Goal: Task Accomplishment & Management: Use online tool/utility

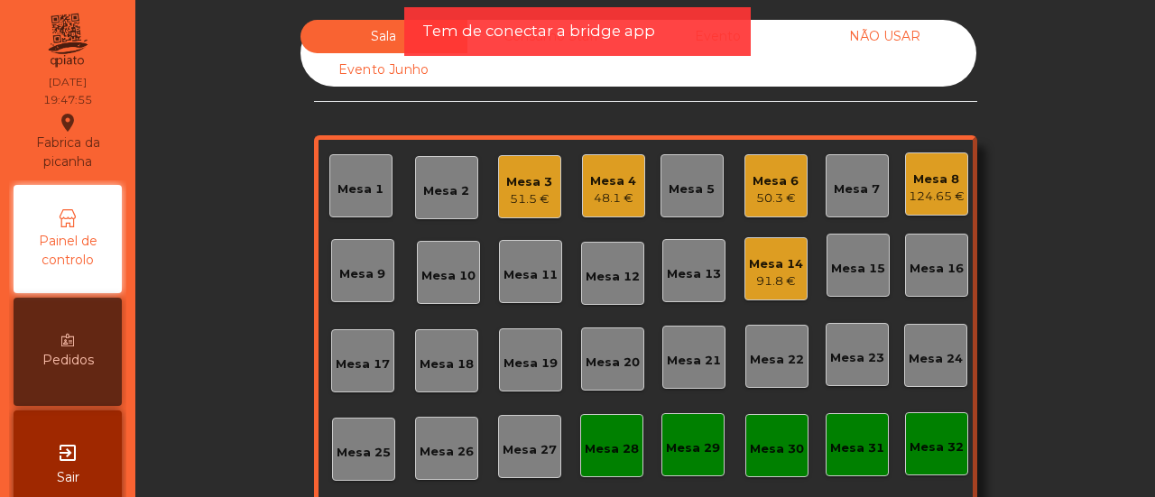
click at [599, 351] on div "Mesa 20" at bounding box center [613, 358] width 54 height 25
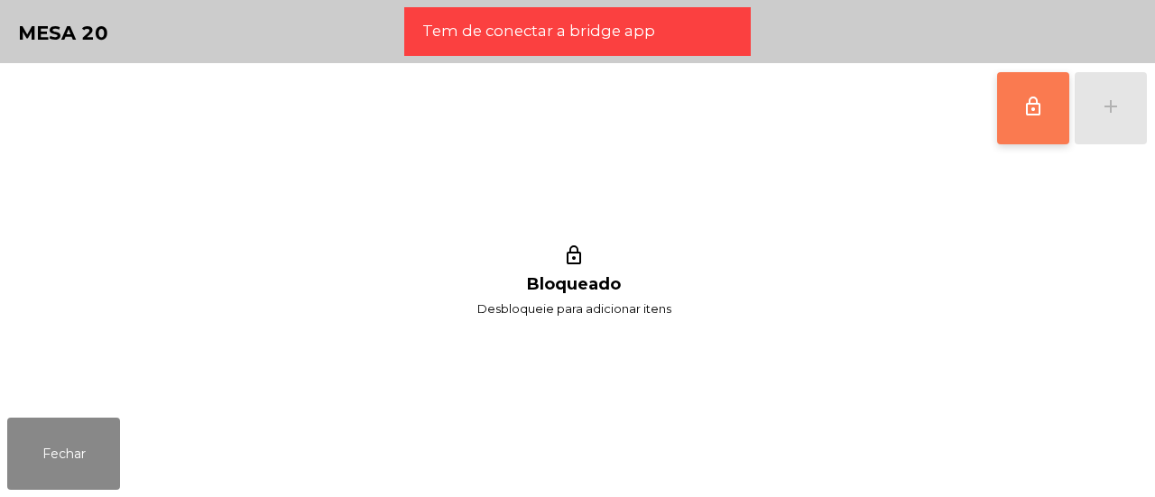
click at [1041, 106] on span "lock_outline" at bounding box center [1033, 107] width 22 height 22
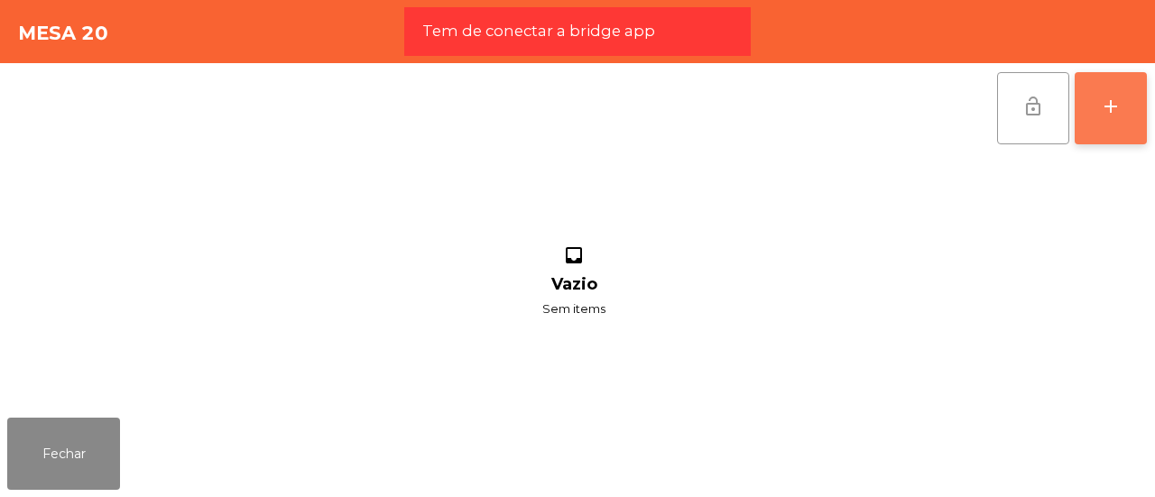
click at [1124, 108] on button "add" at bounding box center [1111, 108] width 72 height 72
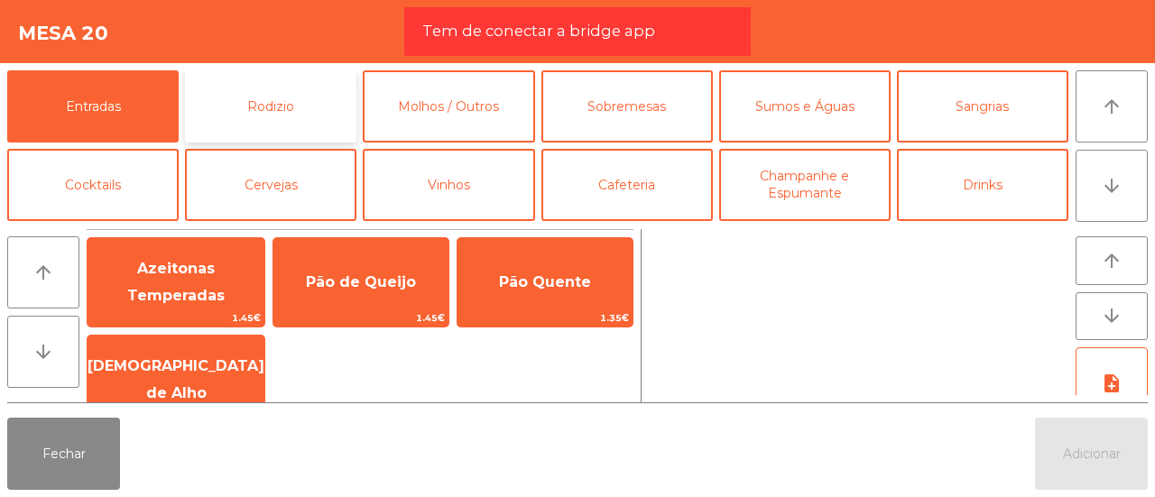
click at [327, 89] on button "Rodizio" at bounding box center [270, 106] width 171 height 72
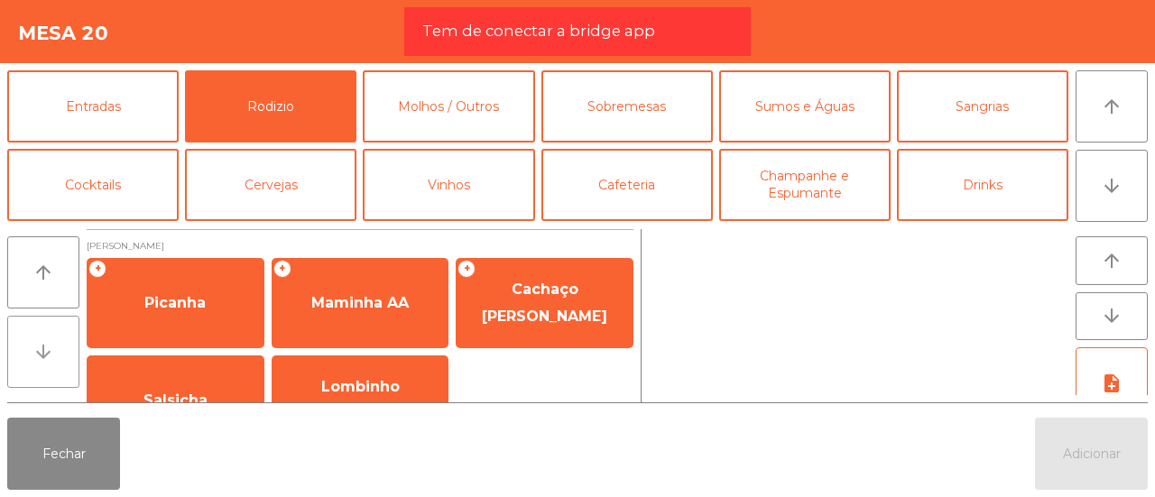
click at [58, 344] on button "arrow_downward" at bounding box center [43, 352] width 72 height 72
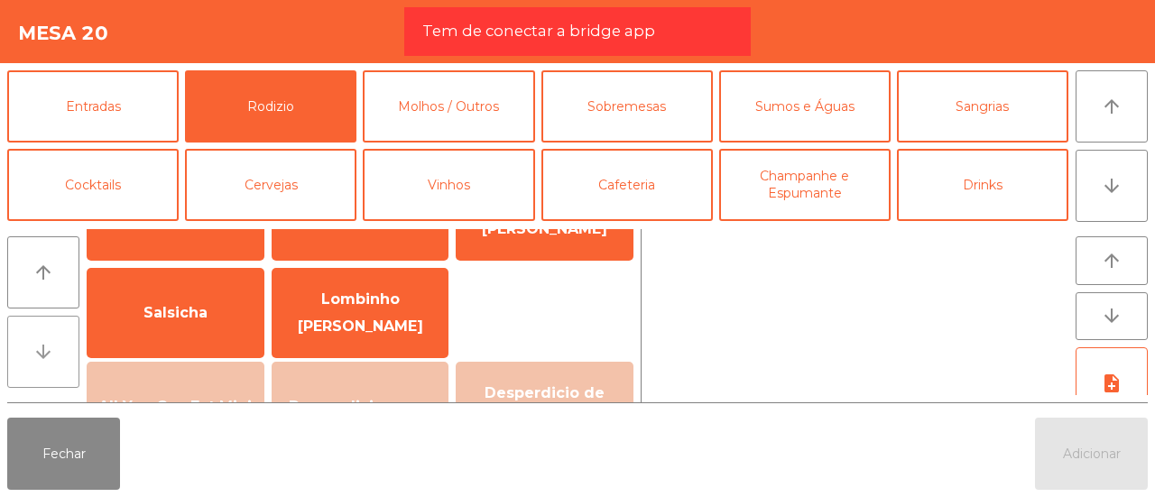
click at [58, 344] on button "arrow_downward" at bounding box center [43, 352] width 72 height 72
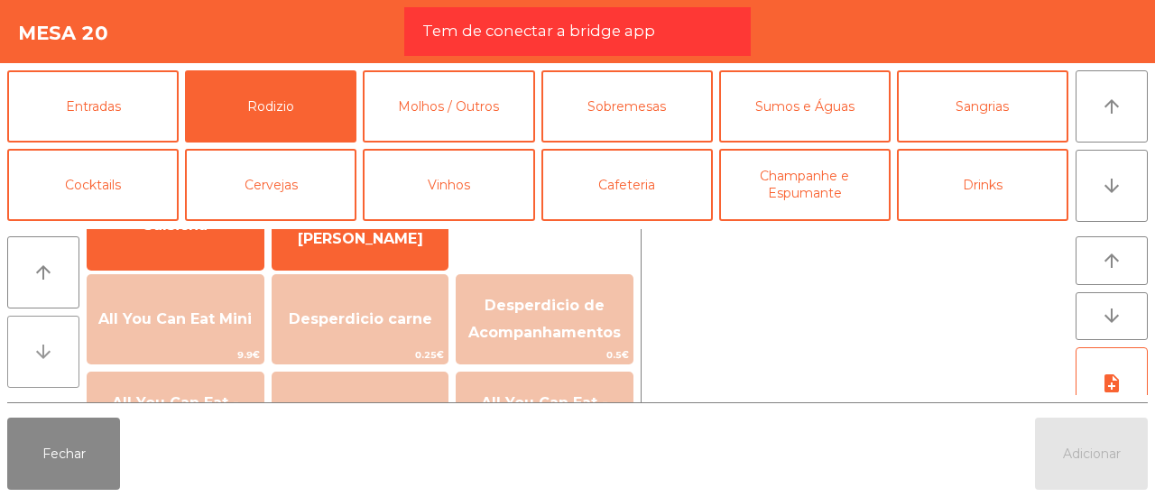
click at [58, 344] on button "arrow_downward" at bounding box center [43, 352] width 72 height 72
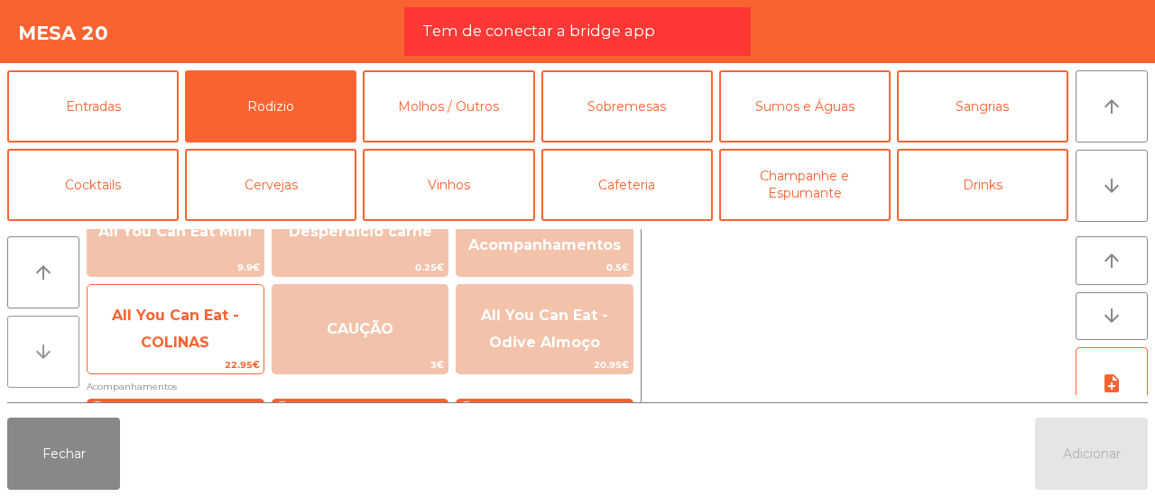
scroll to position [263, 0]
click at [141, 348] on span "All You Can Eat - COLINAS" at bounding box center [176, 329] width 176 height 77
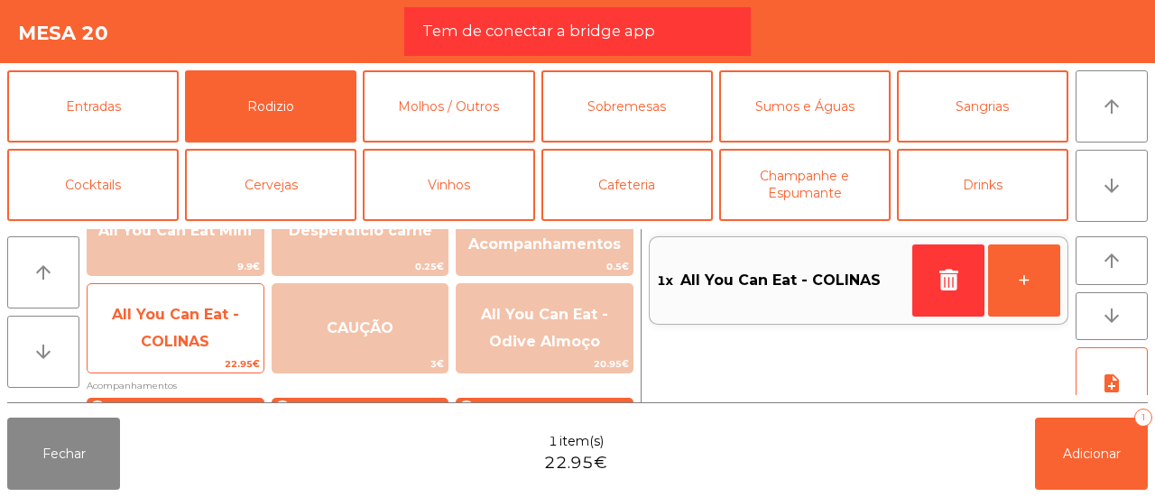
click at [141, 348] on span "All You Can Eat - COLINAS" at bounding box center [176, 329] width 176 height 77
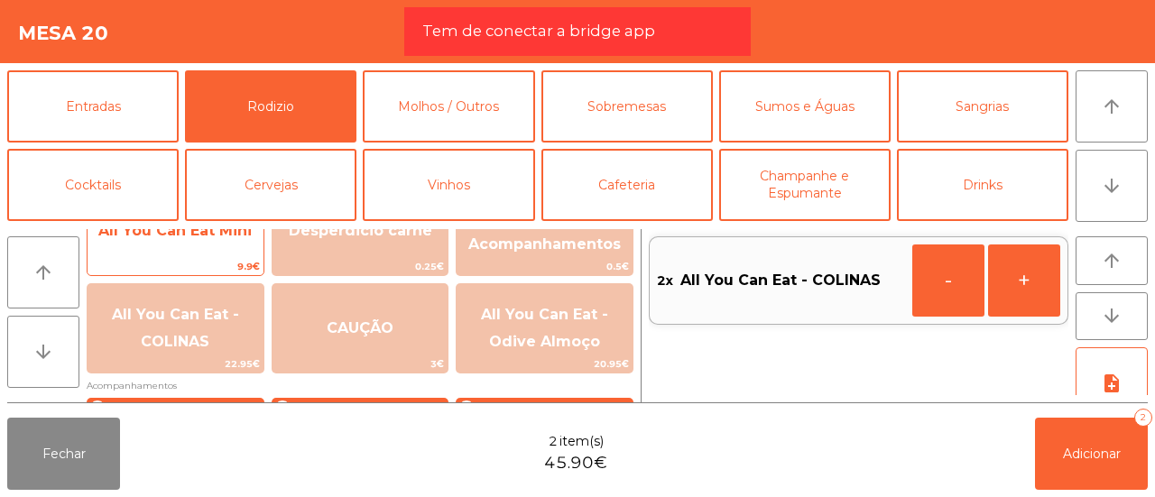
click at [164, 250] on span "All You Can Eat Mini" at bounding box center [176, 231] width 176 height 49
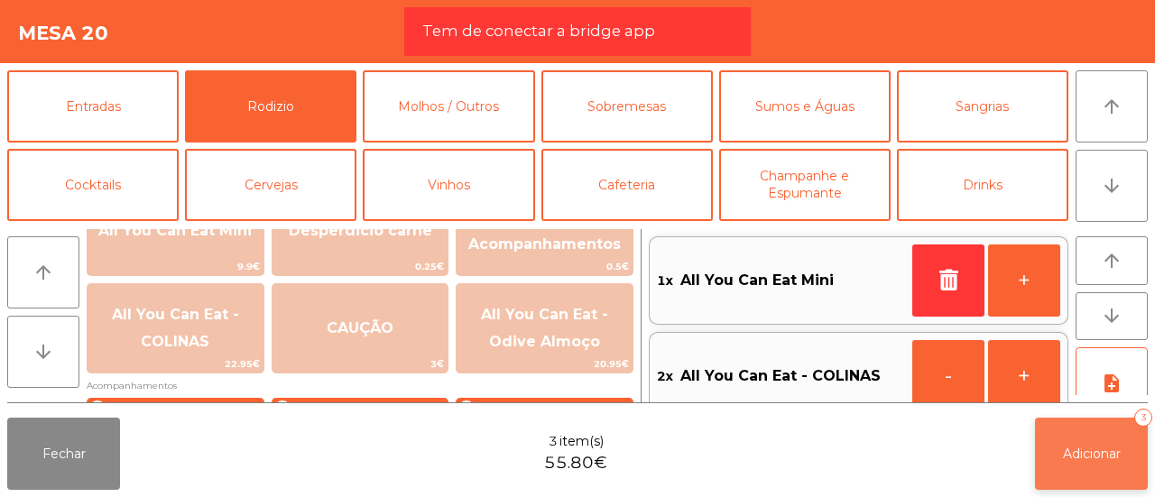
click at [1097, 434] on button "Adicionar 3" at bounding box center [1091, 454] width 113 height 72
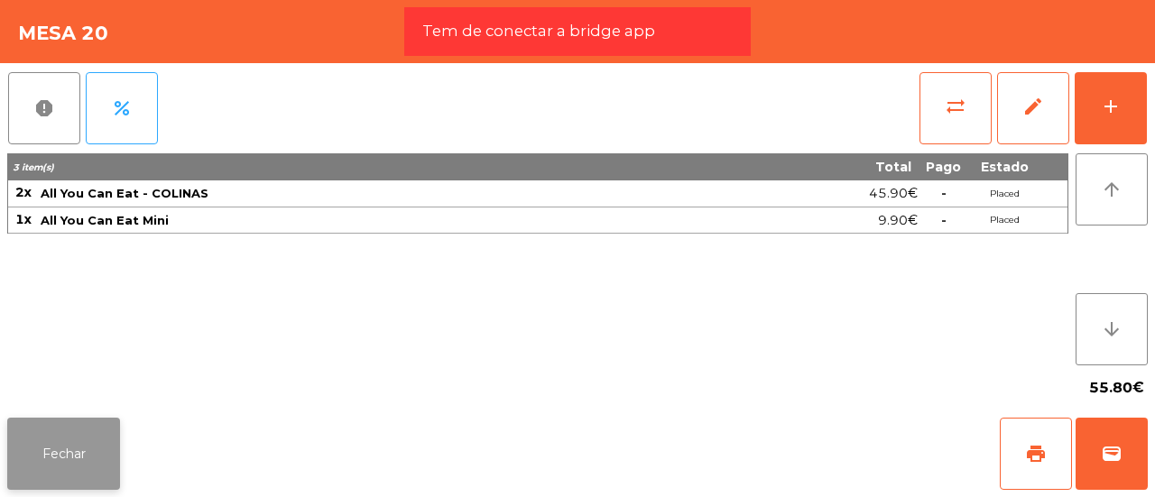
click at [92, 457] on button "Fechar" at bounding box center [63, 454] width 113 height 72
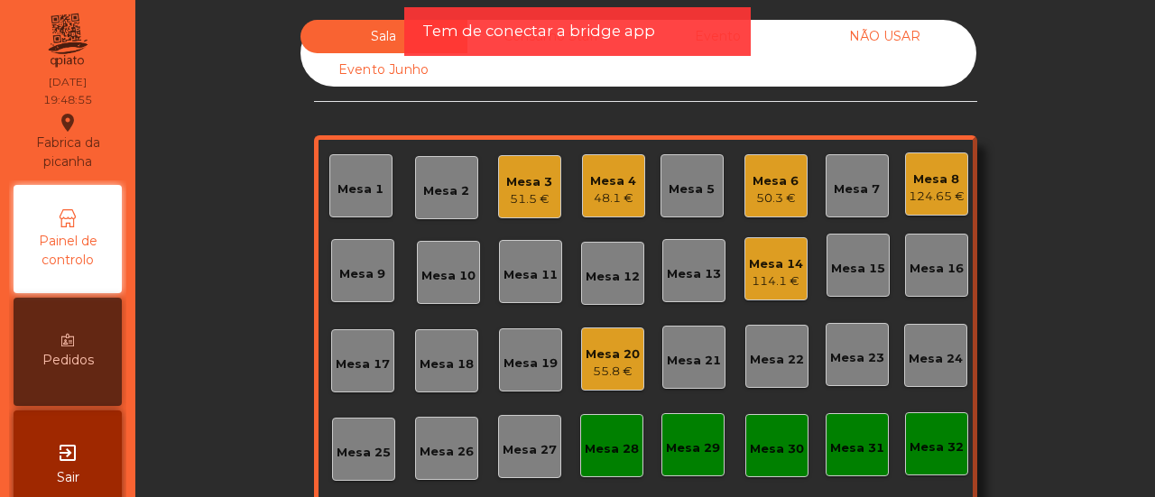
click at [180, 180] on div "Sala Consumo Staff Evento NÃO USAR Evento Junho Mesa 1 Mesa 2 Mesa 3 51.5 € Mes…" at bounding box center [645, 322] width 971 height 605
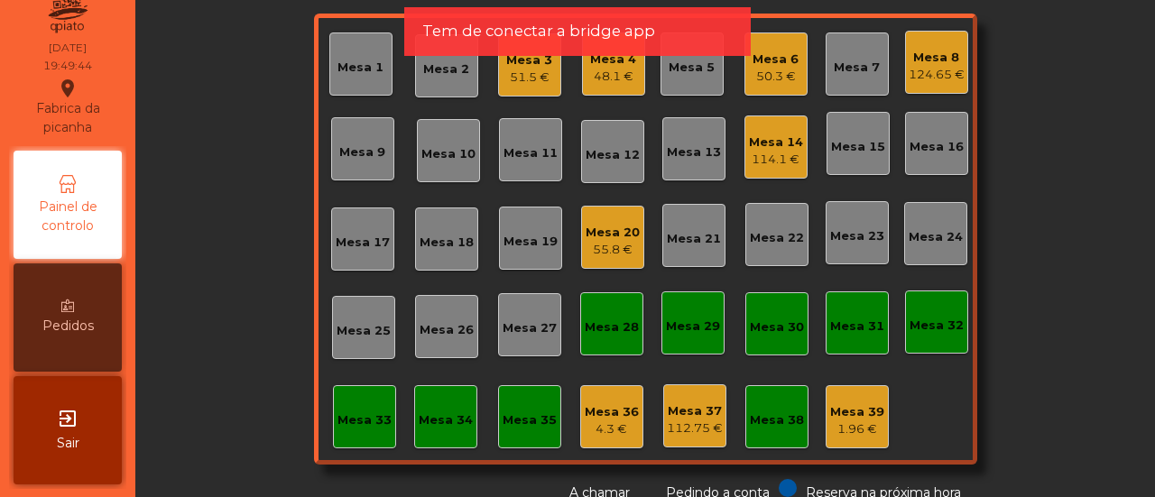
scroll to position [130, 0]
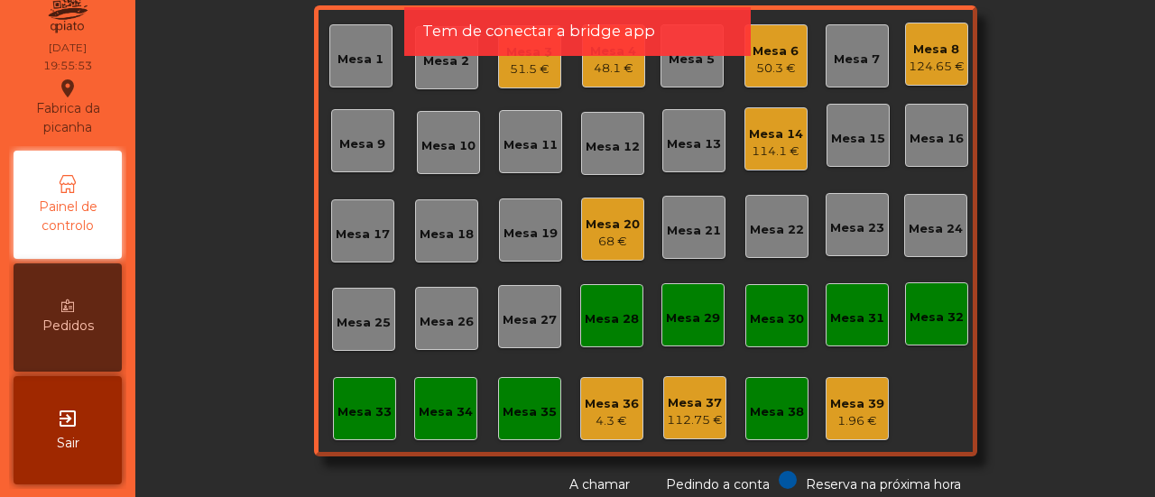
click at [1137, 292] on div "Sala Consumo Staff Evento NÃO USAR Evento Junho Mesa 1 Mesa 2 Mesa 3 51.5 € Mes…" at bounding box center [645, 248] width 1020 height 497
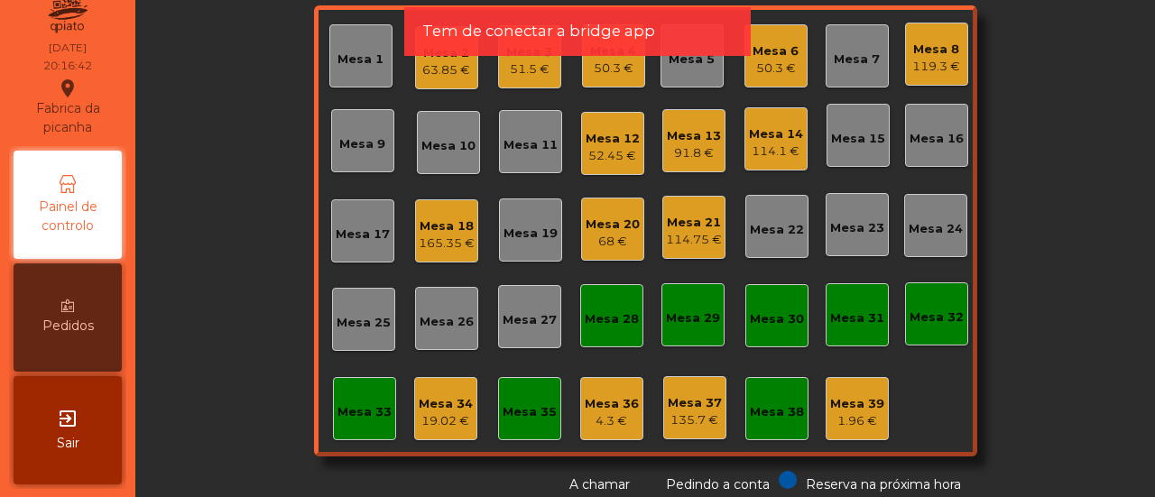
click at [527, 223] on div "Mesa 19" at bounding box center [530, 229] width 54 height 25
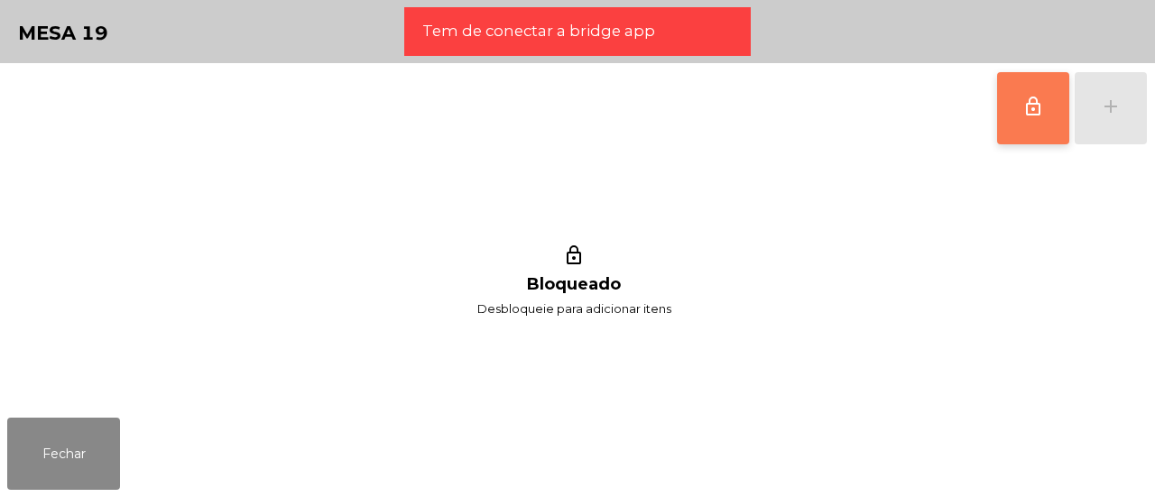
click at [1004, 106] on button "lock_outline" at bounding box center [1033, 108] width 72 height 72
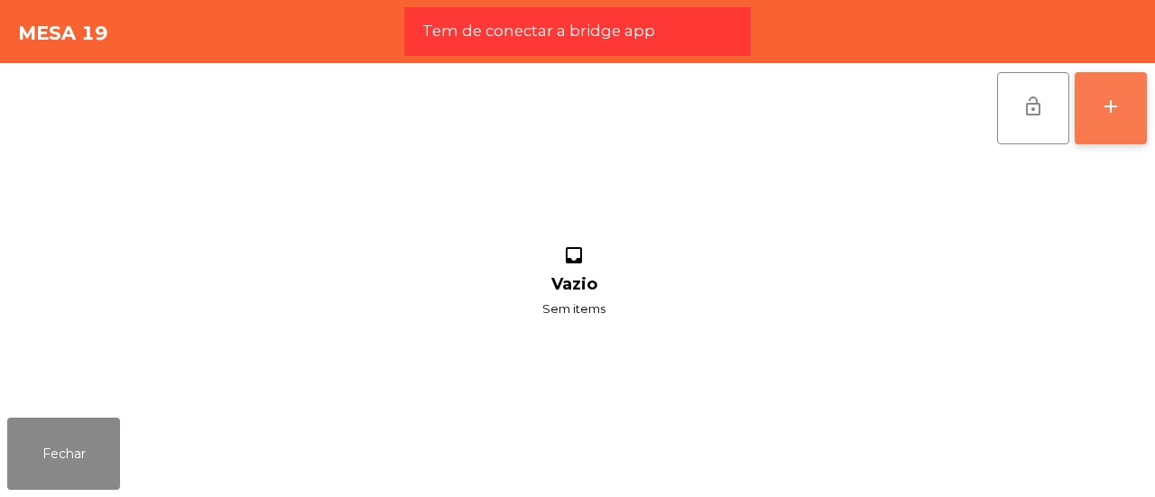
click at [1126, 109] on button "add" at bounding box center [1111, 108] width 72 height 72
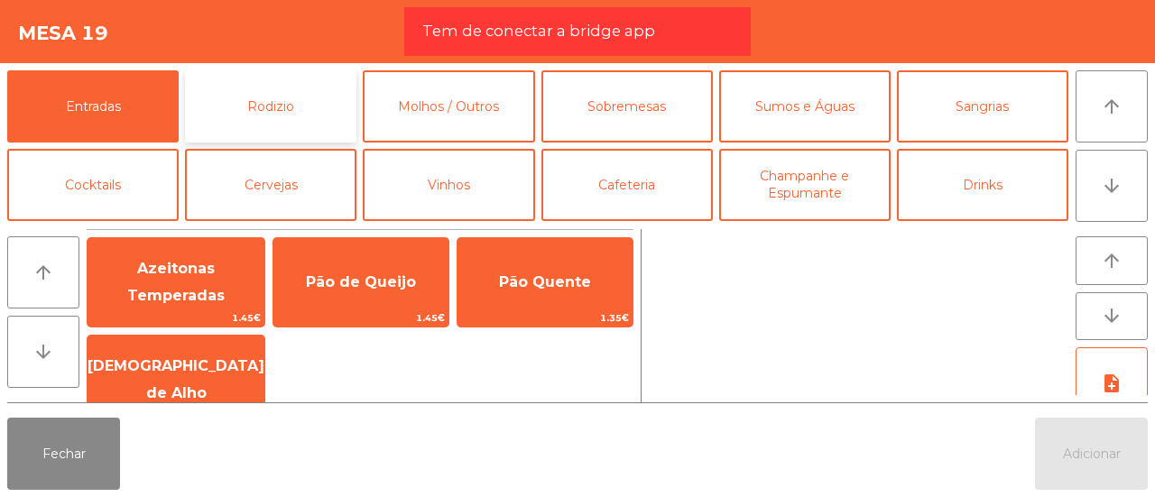
click at [260, 98] on button "Rodizio" at bounding box center [270, 106] width 171 height 72
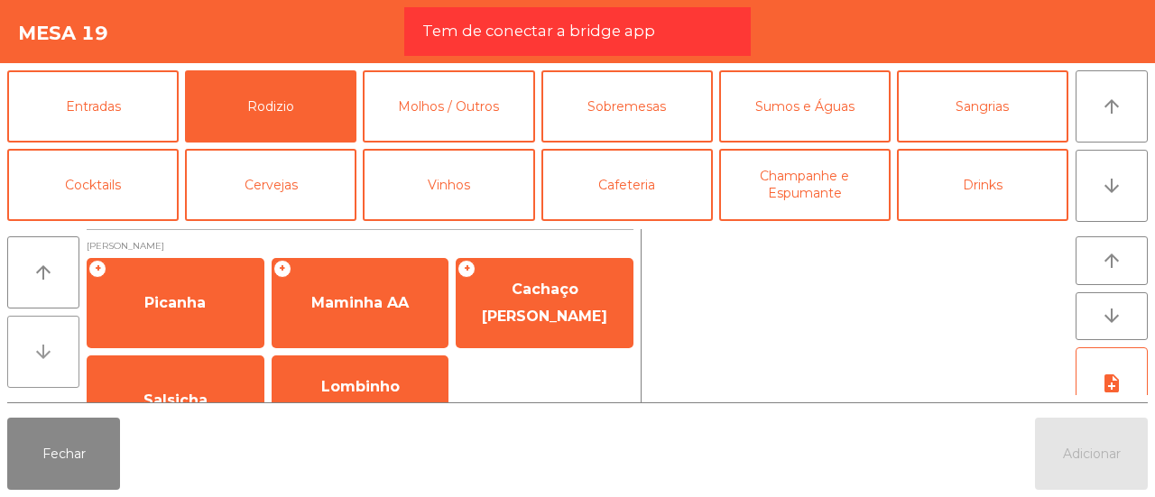
click at [42, 340] on button "arrow_downward" at bounding box center [43, 352] width 72 height 72
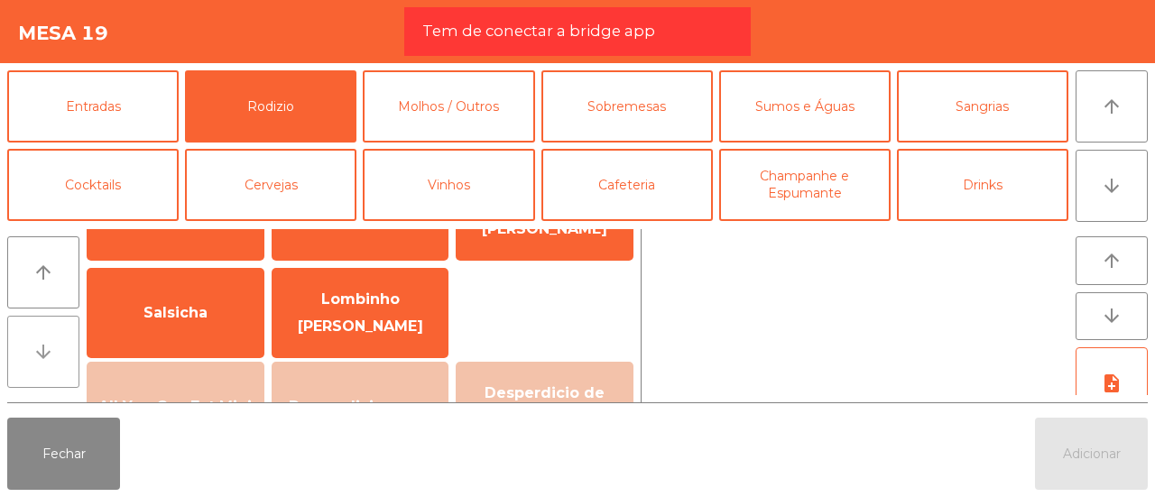
click at [42, 340] on button "arrow_downward" at bounding box center [43, 352] width 72 height 72
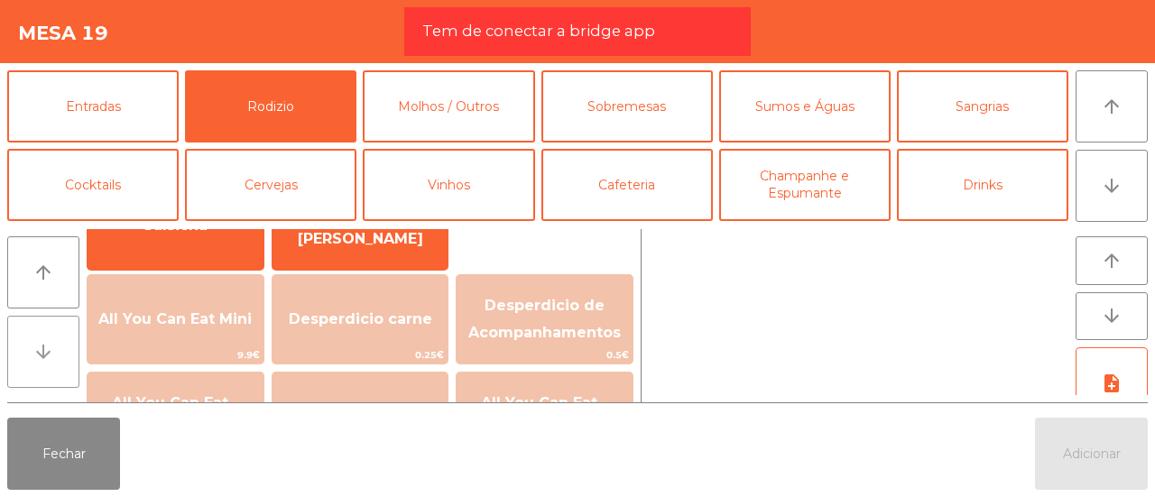
click at [42, 340] on button "arrow_downward" at bounding box center [43, 352] width 72 height 72
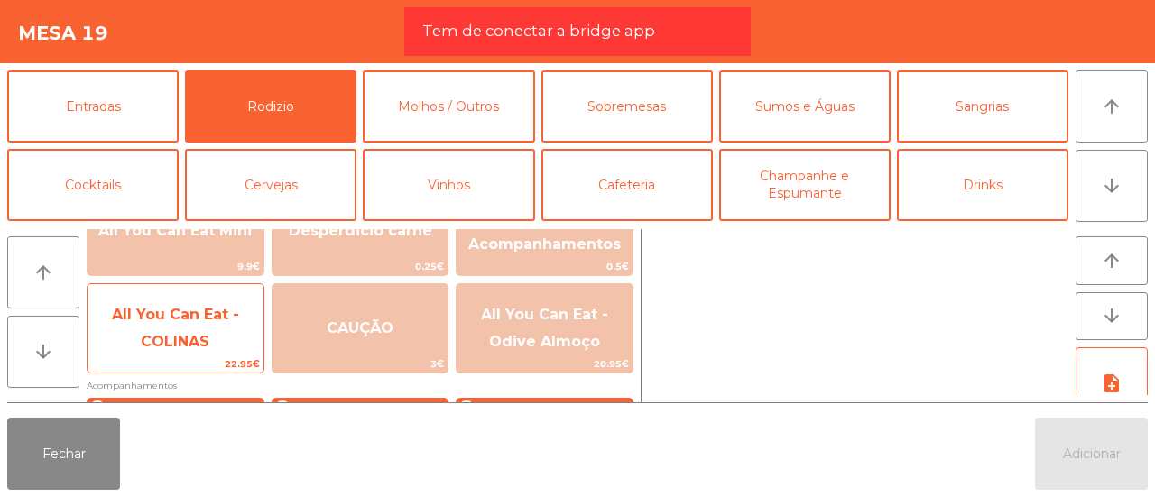
click at [155, 327] on span "All You Can Eat - COLINAS" at bounding box center [176, 329] width 176 height 77
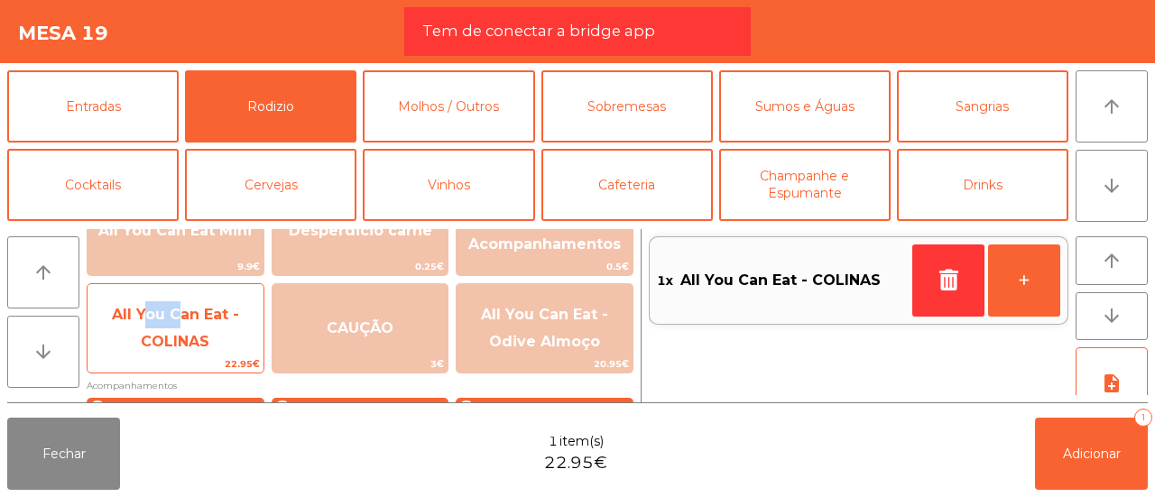
click at [155, 327] on span "All You Can Eat - COLINAS" at bounding box center [176, 329] width 176 height 77
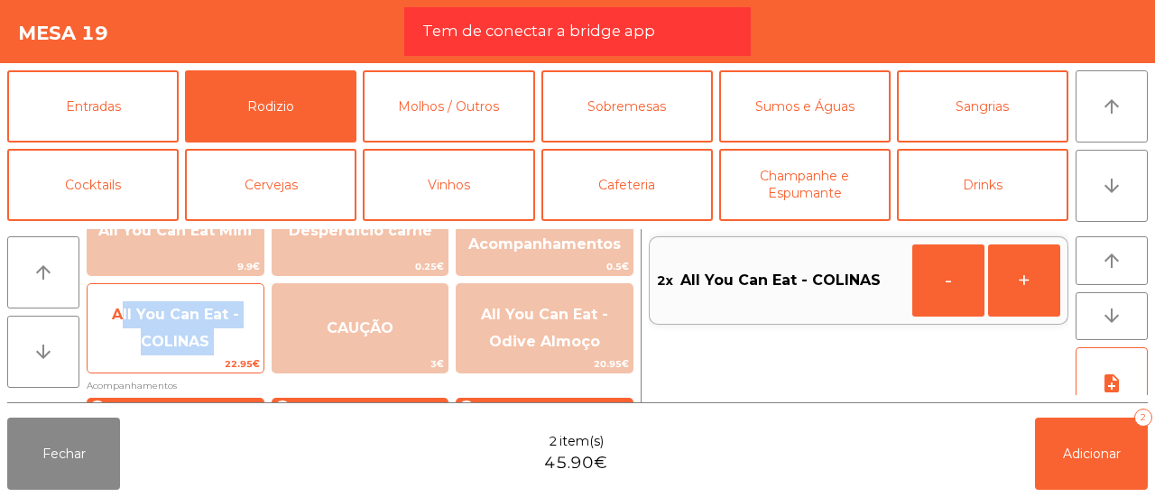
click at [155, 327] on span "All You Can Eat - COLINAS" at bounding box center [176, 329] width 176 height 77
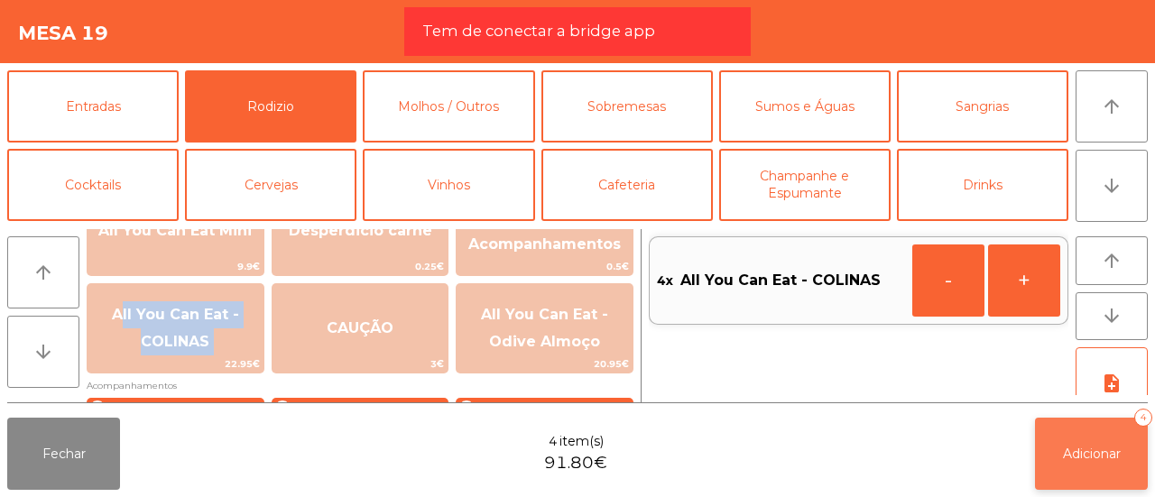
click at [1080, 445] on button "Adicionar 4" at bounding box center [1091, 454] width 113 height 72
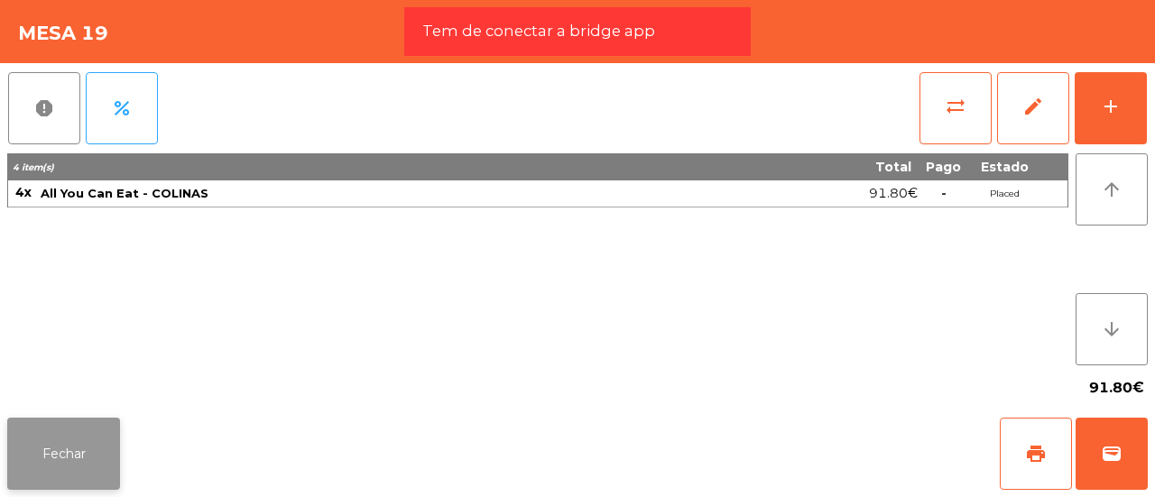
click at [25, 463] on button "Fechar" at bounding box center [63, 454] width 113 height 72
